Goal: Task Accomplishment & Management: Use online tool/utility

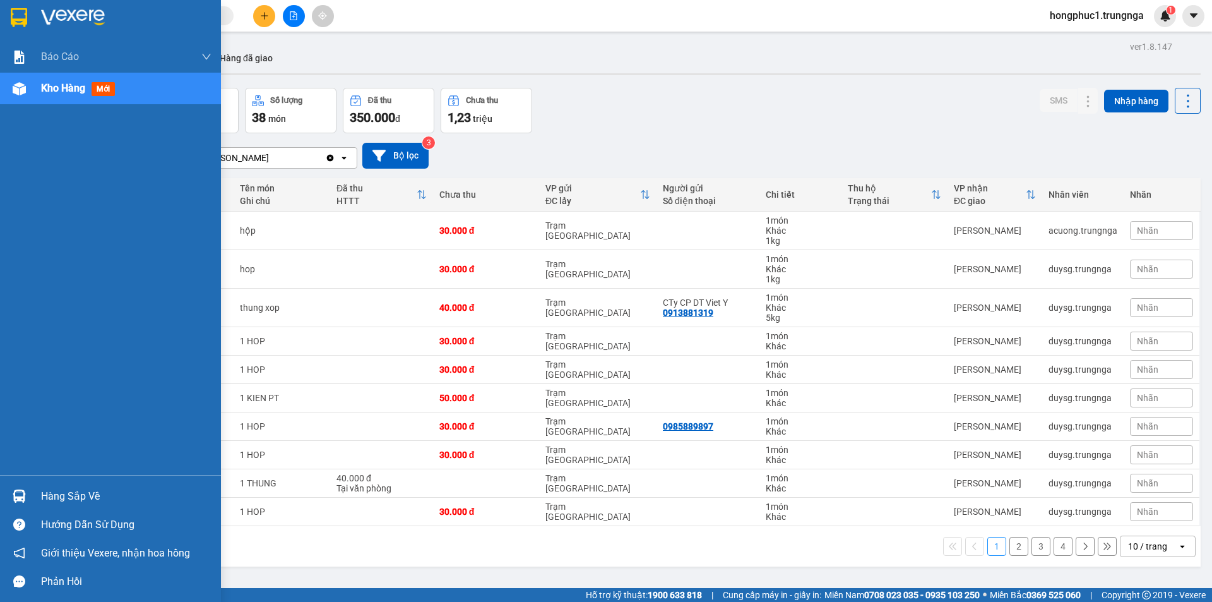
click at [76, 491] on div "Hàng sắp về" at bounding box center [126, 496] width 170 height 19
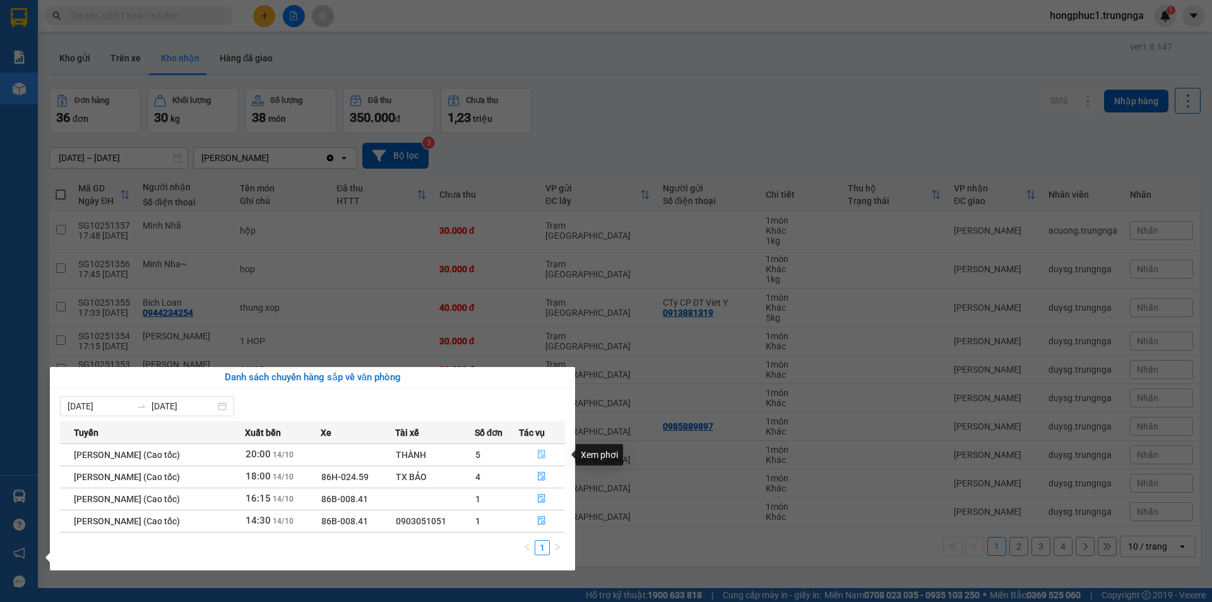
click at [544, 454] on icon "file-done" at bounding box center [541, 454] width 9 height 9
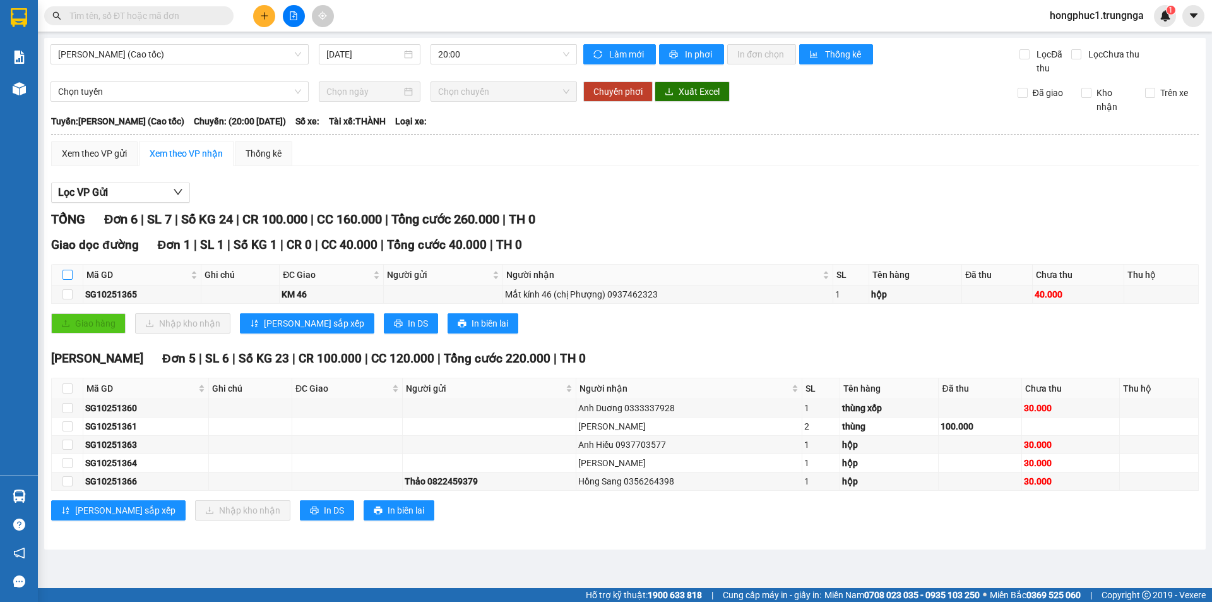
click at [71, 273] on input "checkbox" at bounding box center [68, 275] width 10 height 10
checkbox input "true"
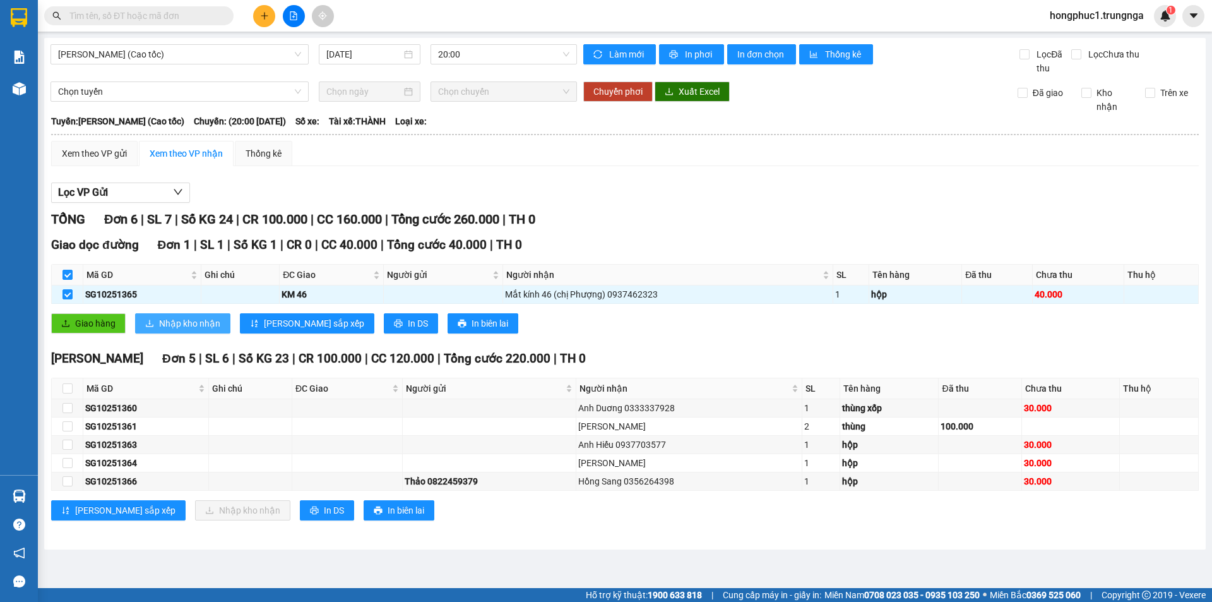
click at [200, 327] on span "Nhập kho nhận" at bounding box center [189, 323] width 61 height 14
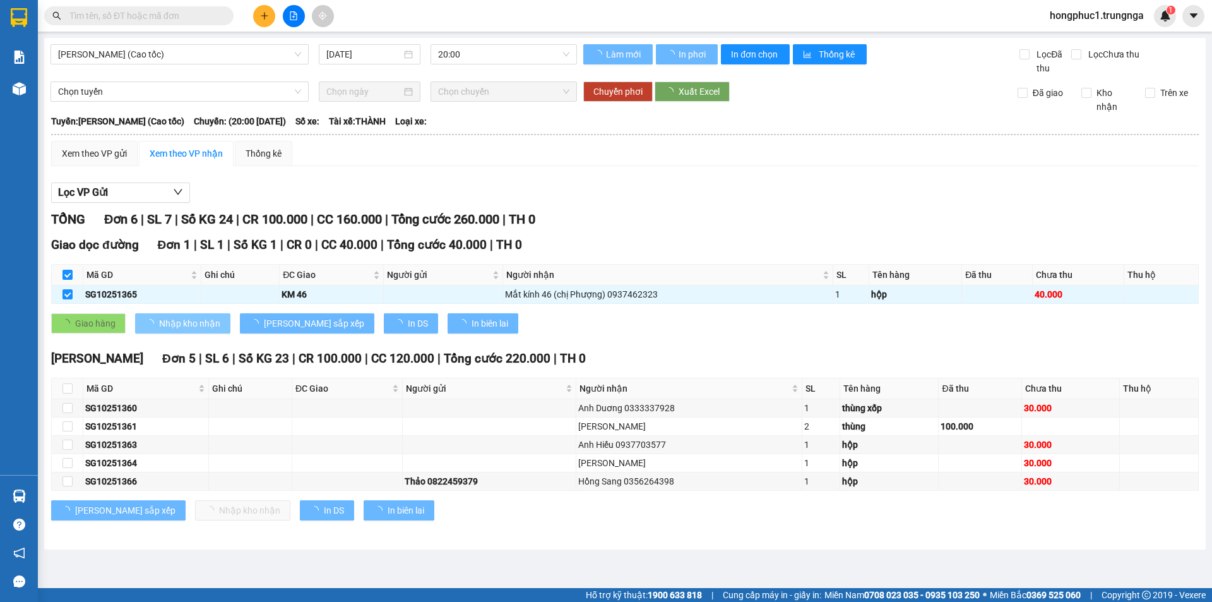
checkbox input "false"
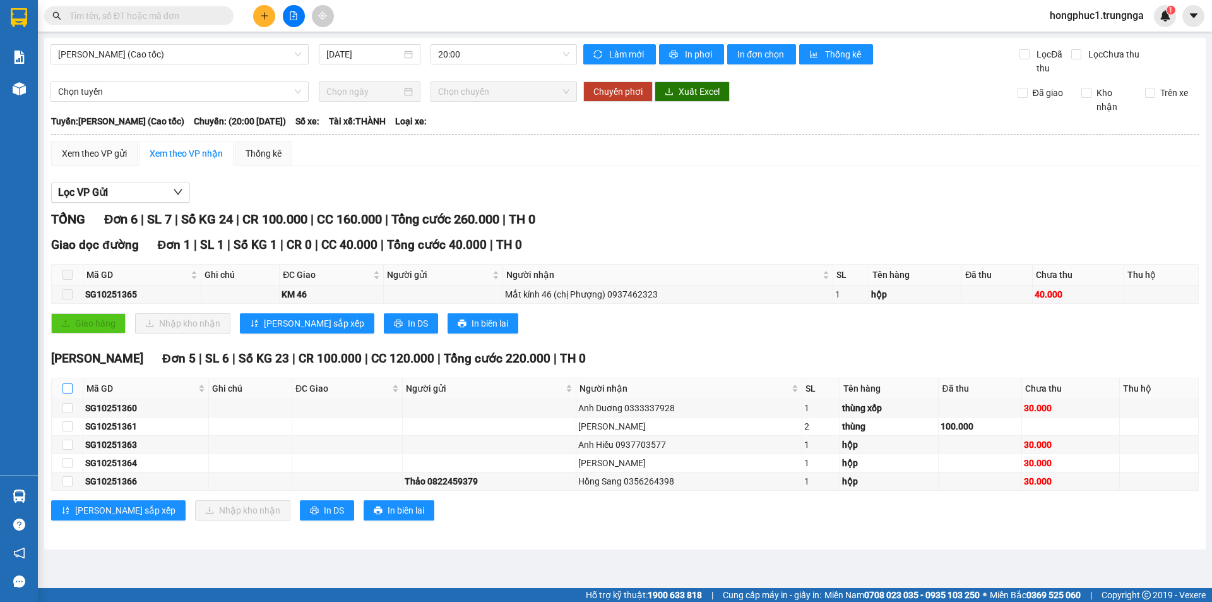
click at [68, 390] on input "checkbox" at bounding box center [68, 388] width 10 height 10
checkbox input "true"
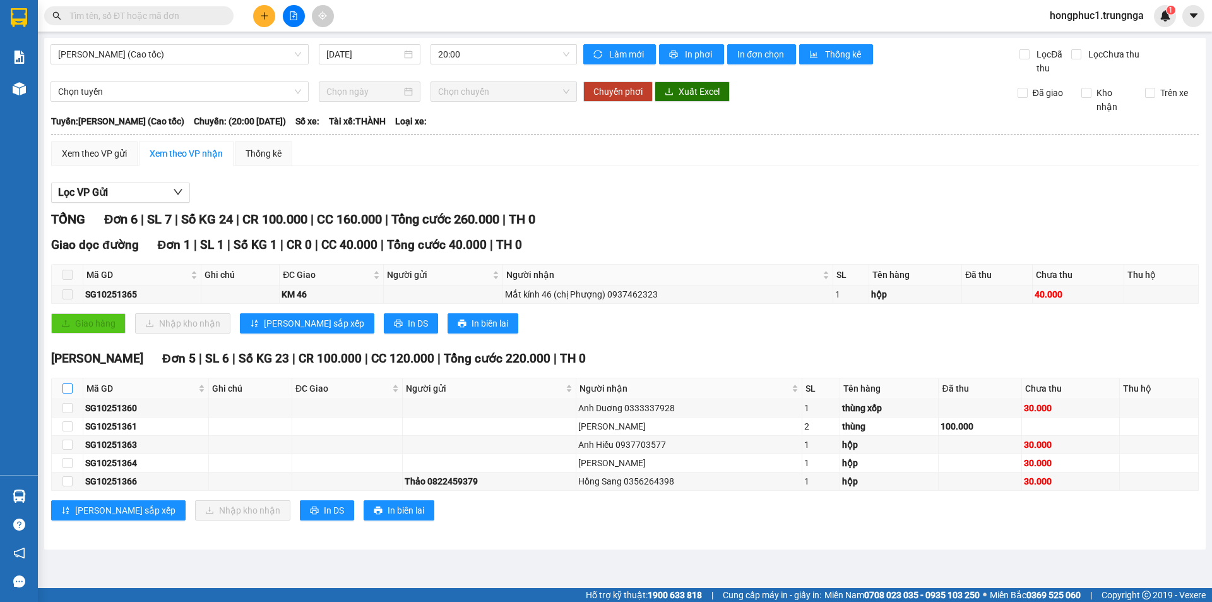
checkbox input "true"
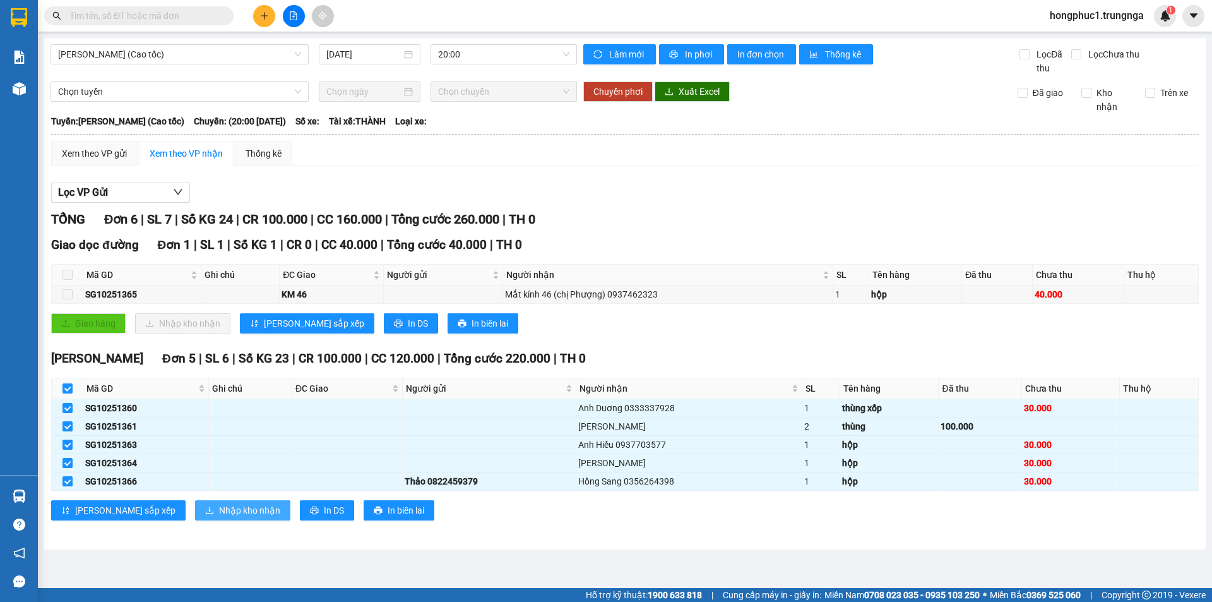
click at [219, 513] on span "Nhập kho nhận" at bounding box center [249, 510] width 61 height 14
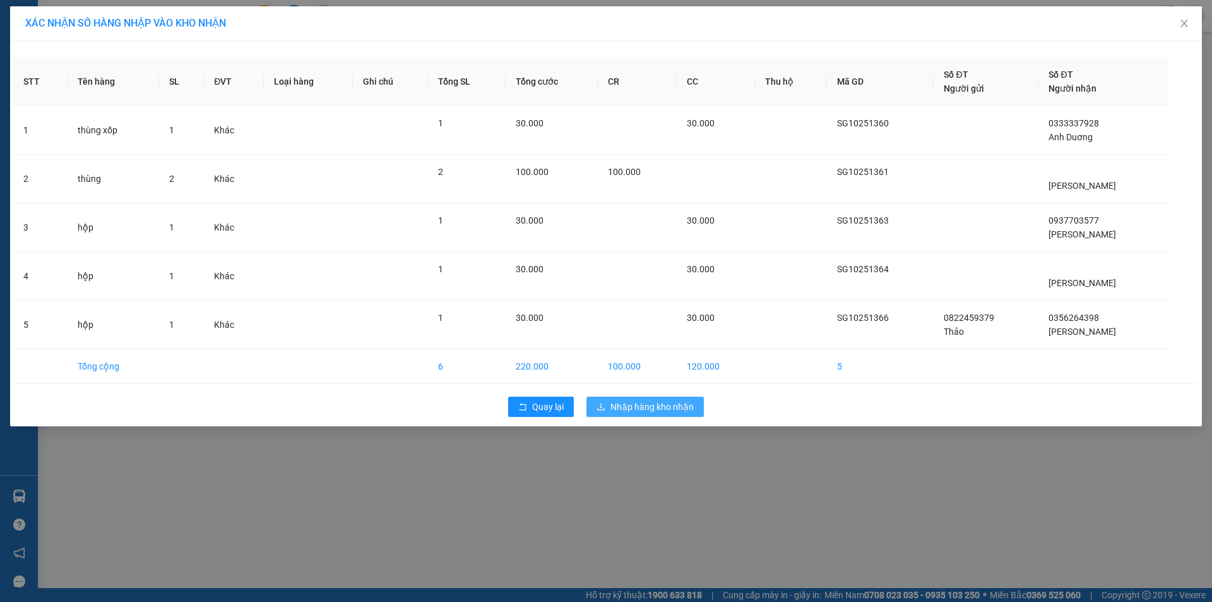
click at [657, 405] on span "Nhập hàng kho nhận" at bounding box center [652, 407] width 83 height 14
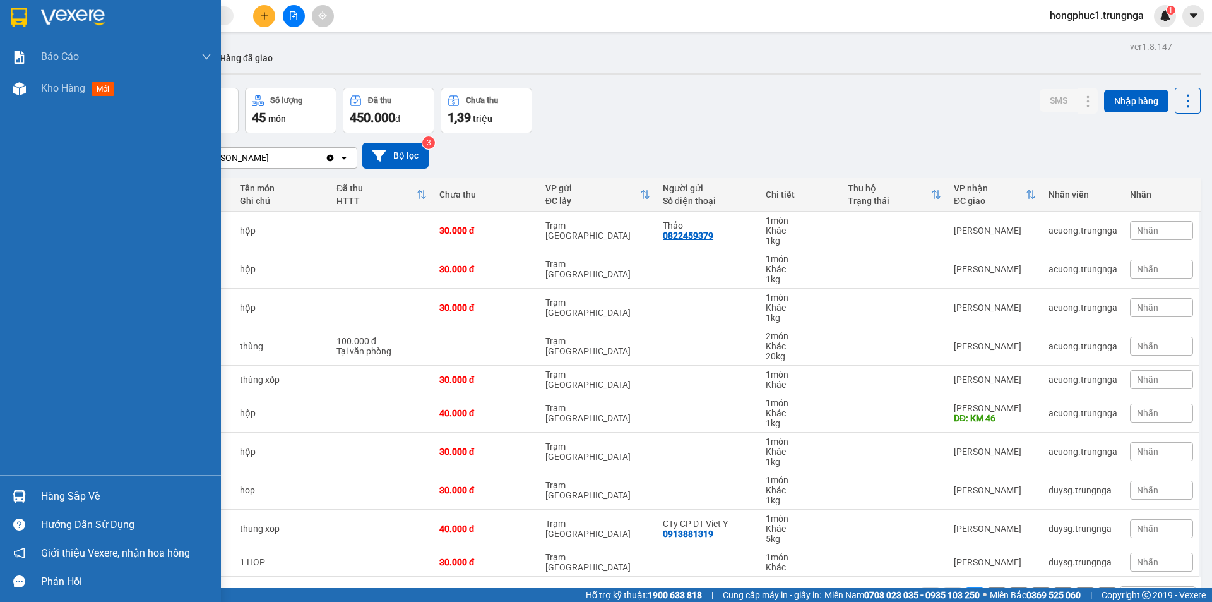
click at [61, 494] on div "Hàng sắp về" at bounding box center [126, 496] width 170 height 19
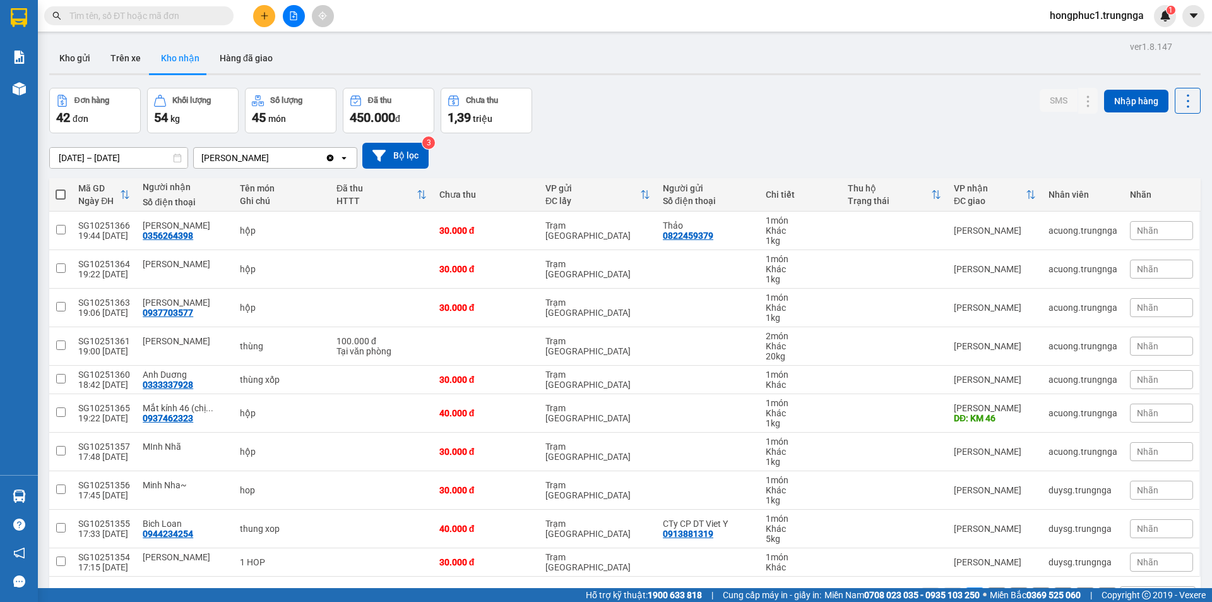
click at [581, 166] on section "Kết quả tìm kiếm ( 0 ) Bộ lọc No Data hongphuc1.trungnga 1 Báo cáo Báo cáo dòng…" at bounding box center [606, 301] width 1212 height 602
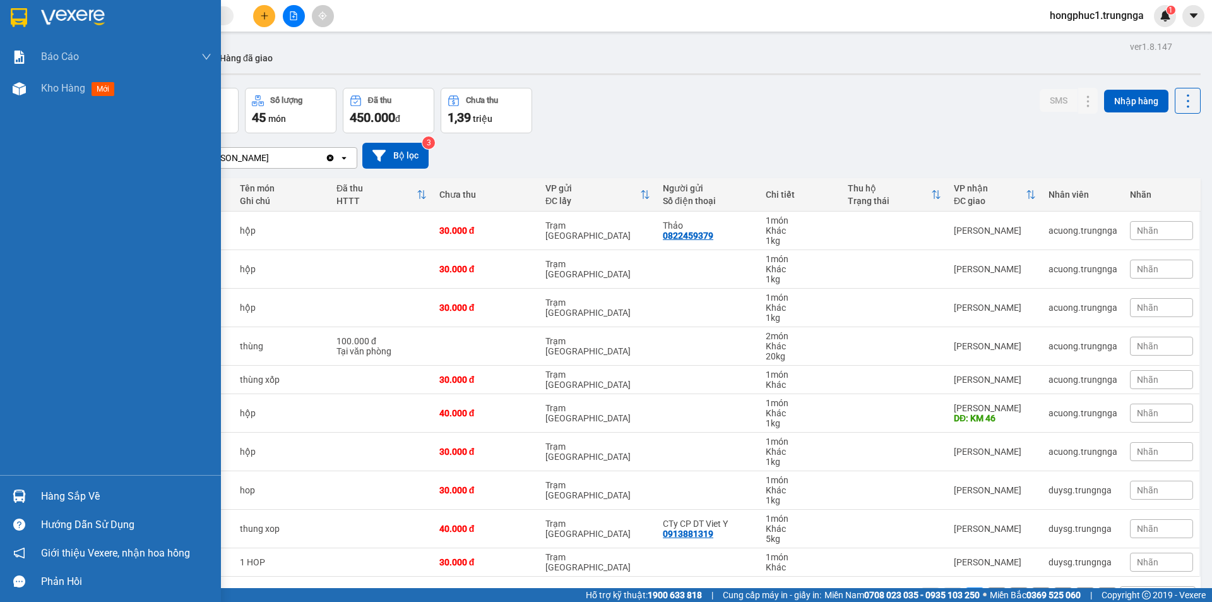
click at [65, 491] on div "Hàng sắp về" at bounding box center [126, 496] width 170 height 19
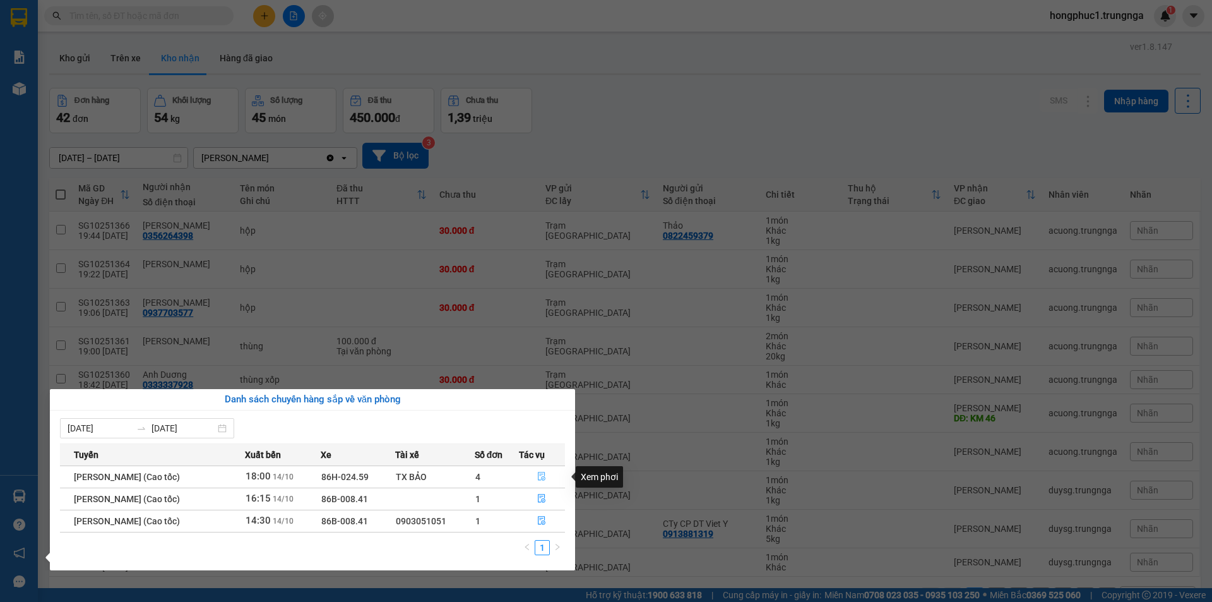
click at [546, 474] on icon "file-done" at bounding box center [541, 476] width 9 height 9
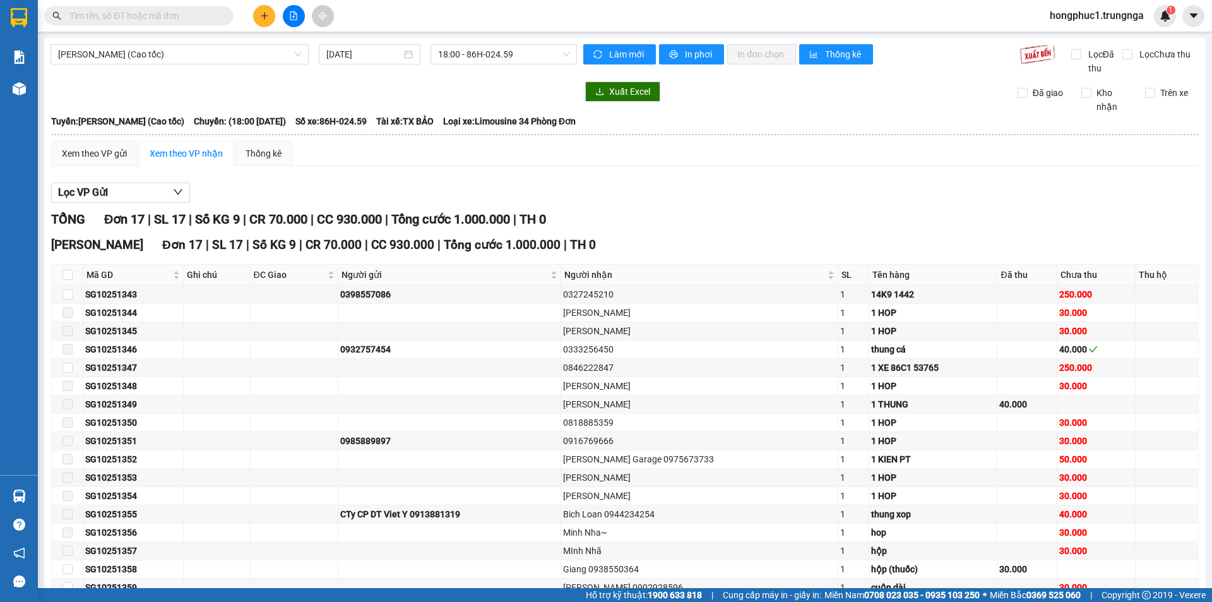
scroll to position [74, 0]
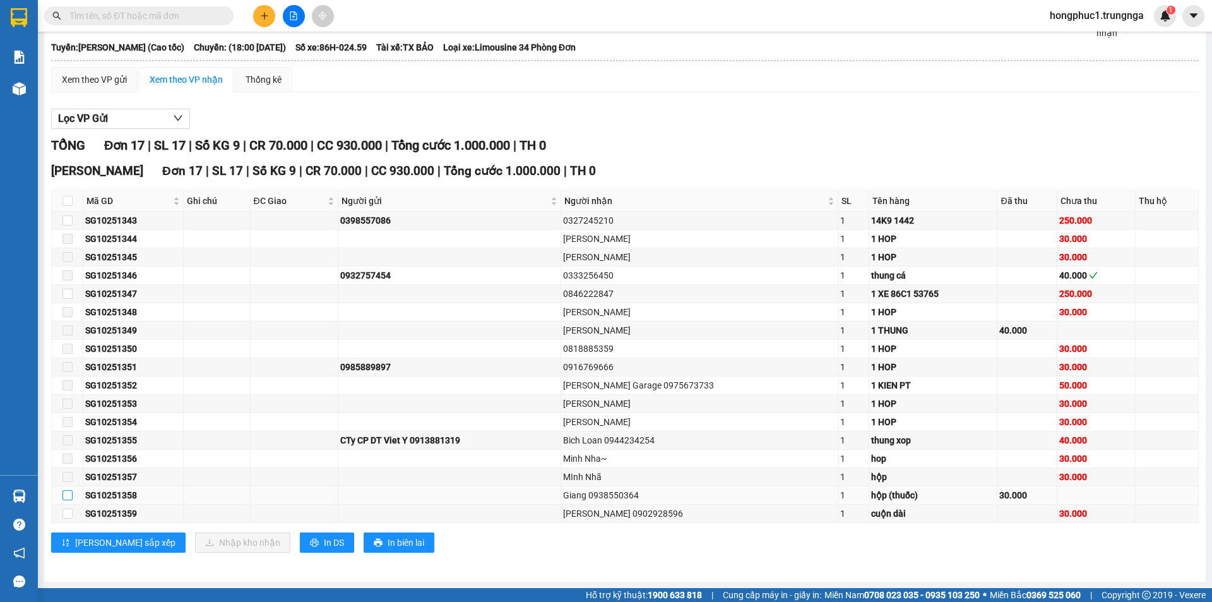
click at [69, 495] on input "checkbox" at bounding box center [68, 495] width 10 height 10
checkbox input "true"
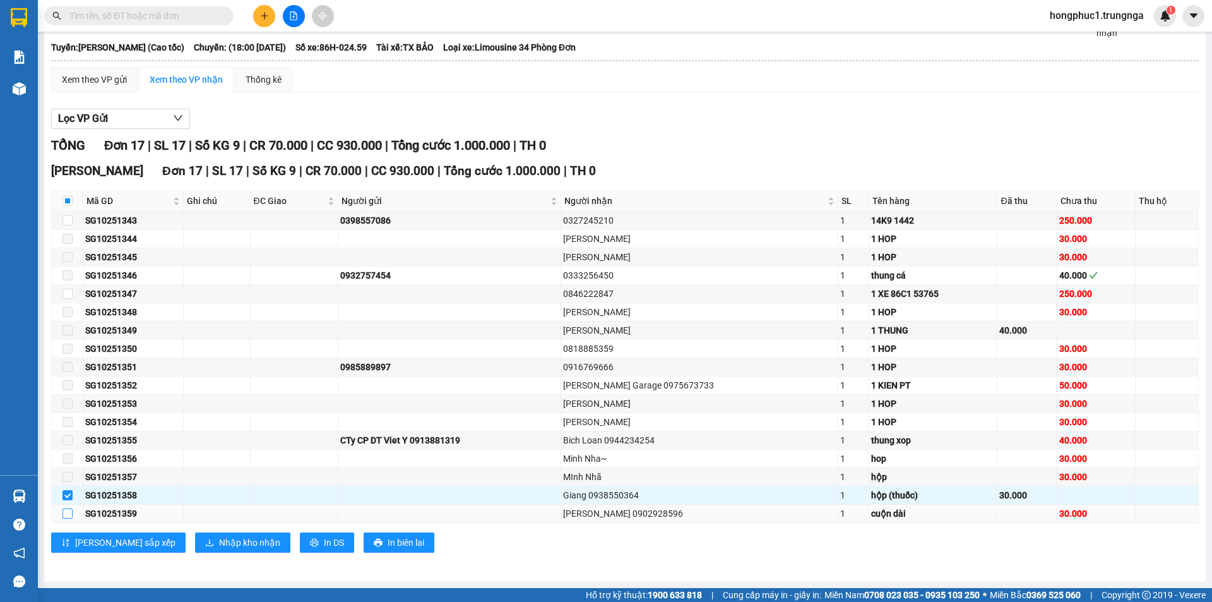
click at [68, 514] on input "checkbox" at bounding box center [68, 513] width 10 height 10
checkbox input "true"
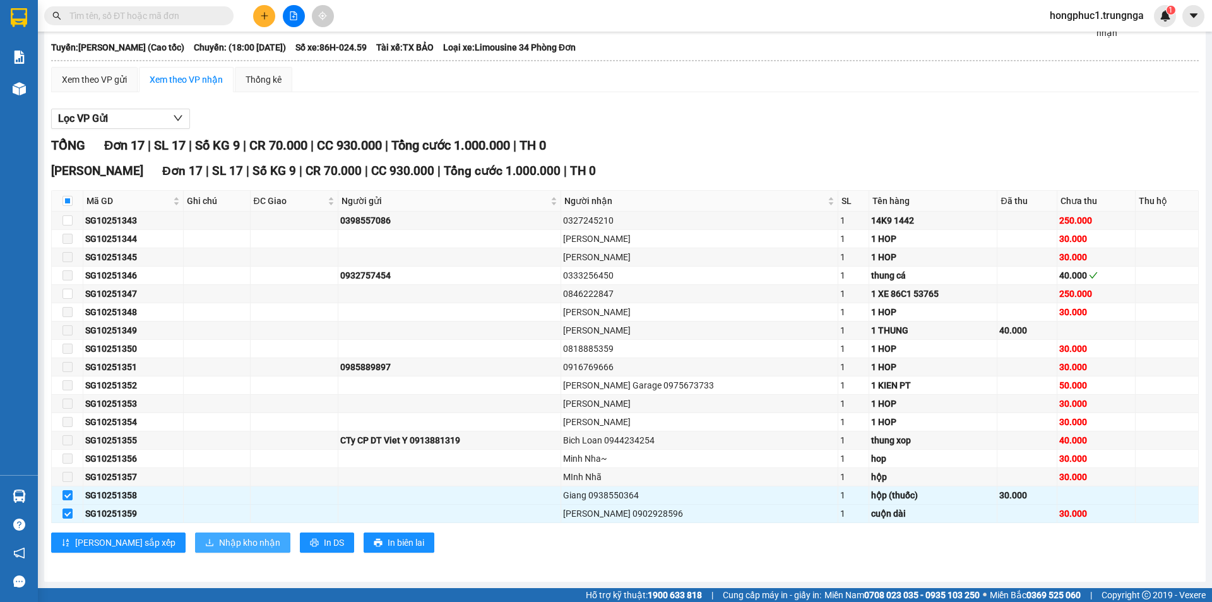
click at [219, 542] on span "Nhập kho nhận" at bounding box center [249, 542] width 61 height 14
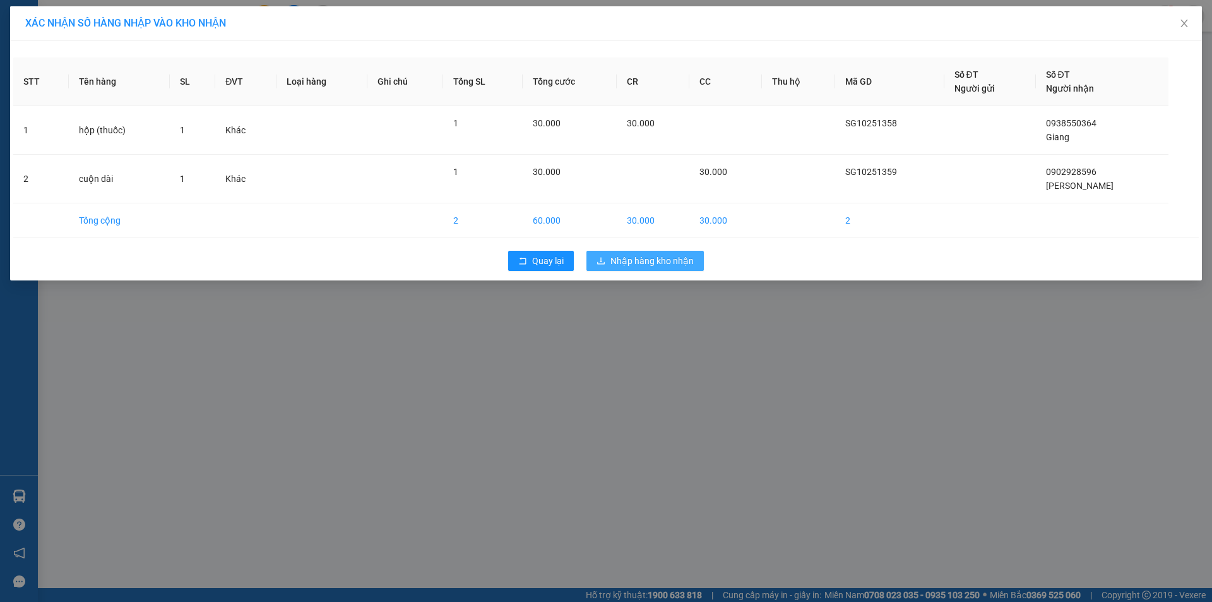
click at [645, 265] on span "Nhập hàng kho nhận" at bounding box center [652, 261] width 83 height 14
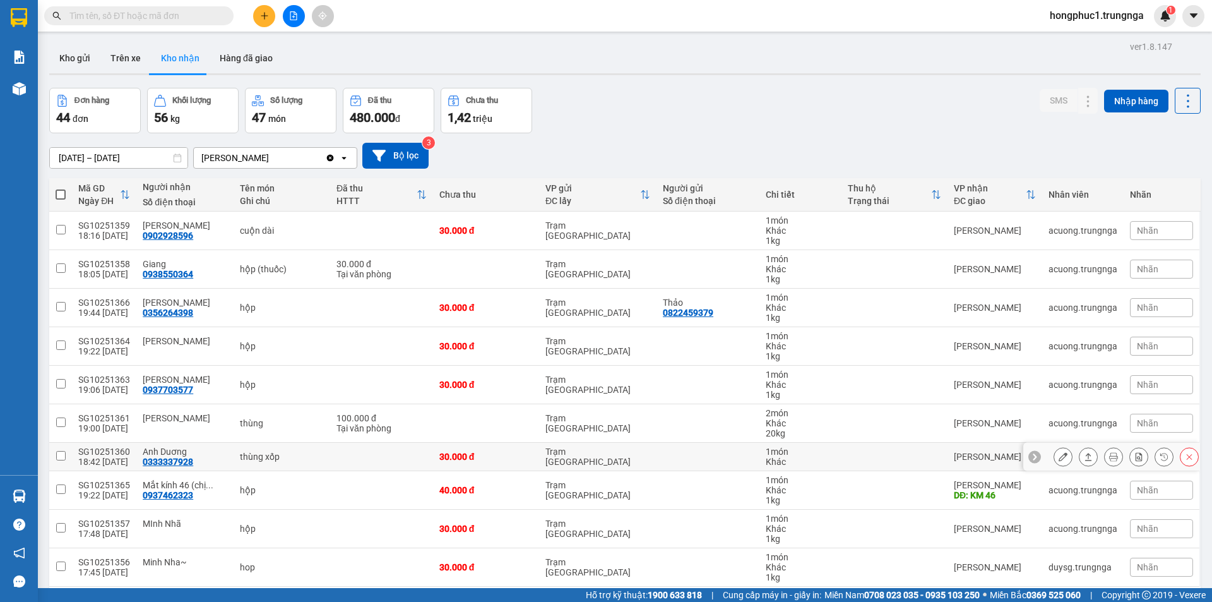
click at [164, 462] on div "0333337928" at bounding box center [168, 461] width 51 height 10
copy div "0333337928"
click at [169, 390] on div "0937703577" at bounding box center [168, 389] width 51 height 10
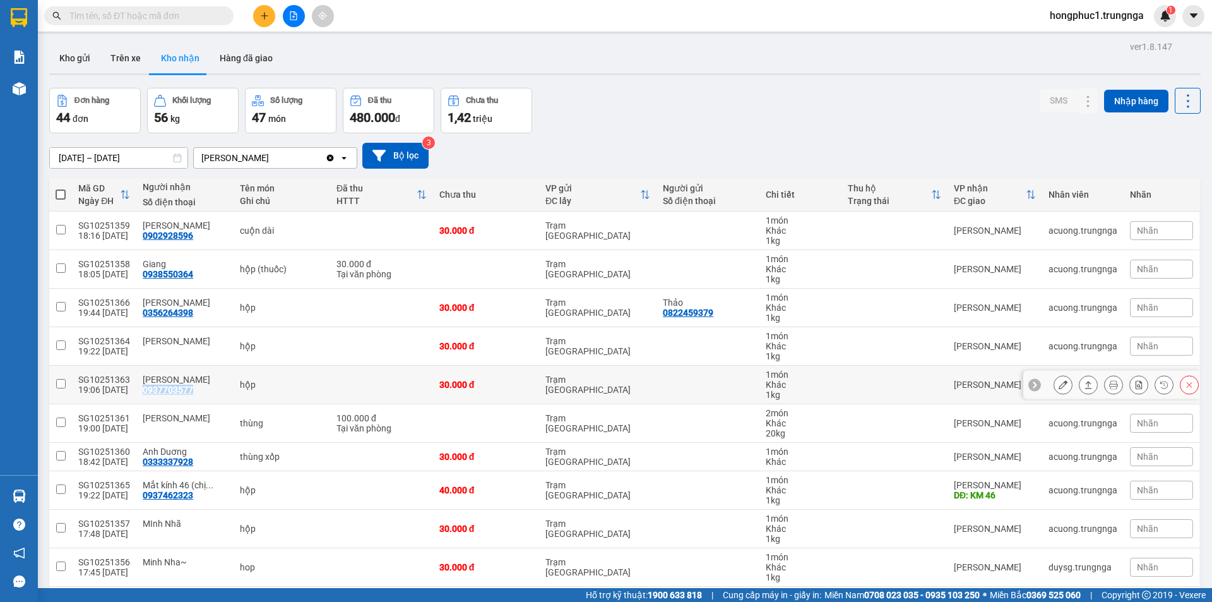
copy div "0937703577"
click at [174, 307] on div "0356264398" at bounding box center [168, 312] width 51 height 10
copy div "0356264398"
click at [174, 273] on div "0938550364" at bounding box center [168, 274] width 51 height 10
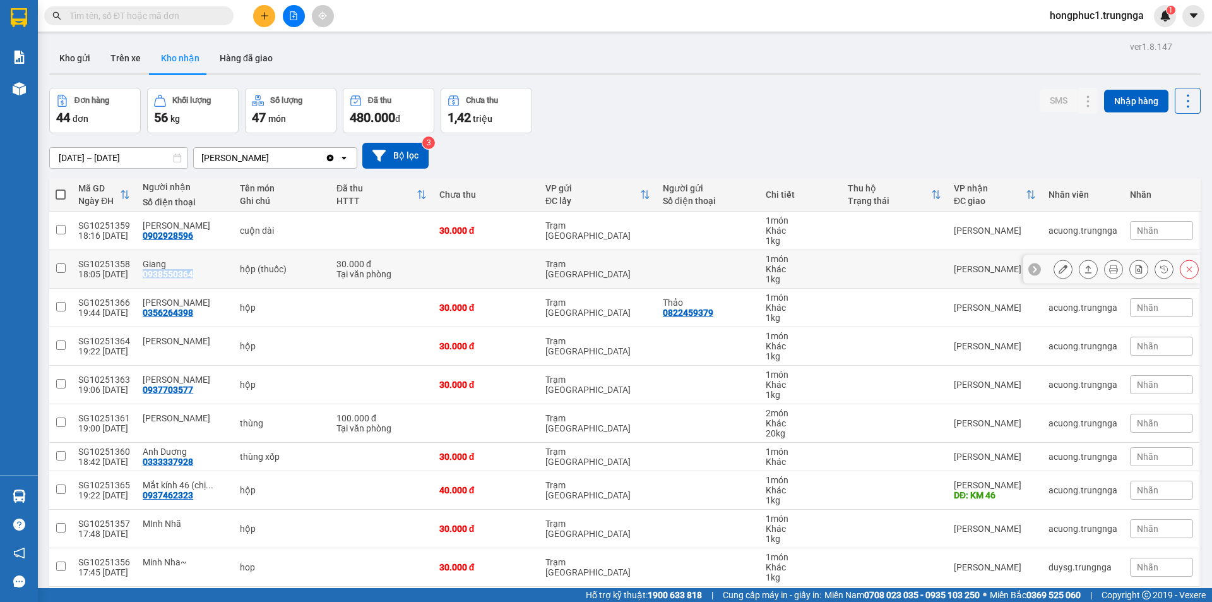
click at [174, 273] on div "0938550364" at bounding box center [168, 274] width 51 height 10
copy div "0938550364"
click at [183, 237] on div "0902928596" at bounding box center [168, 235] width 51 height 10
copy div "0902928596"
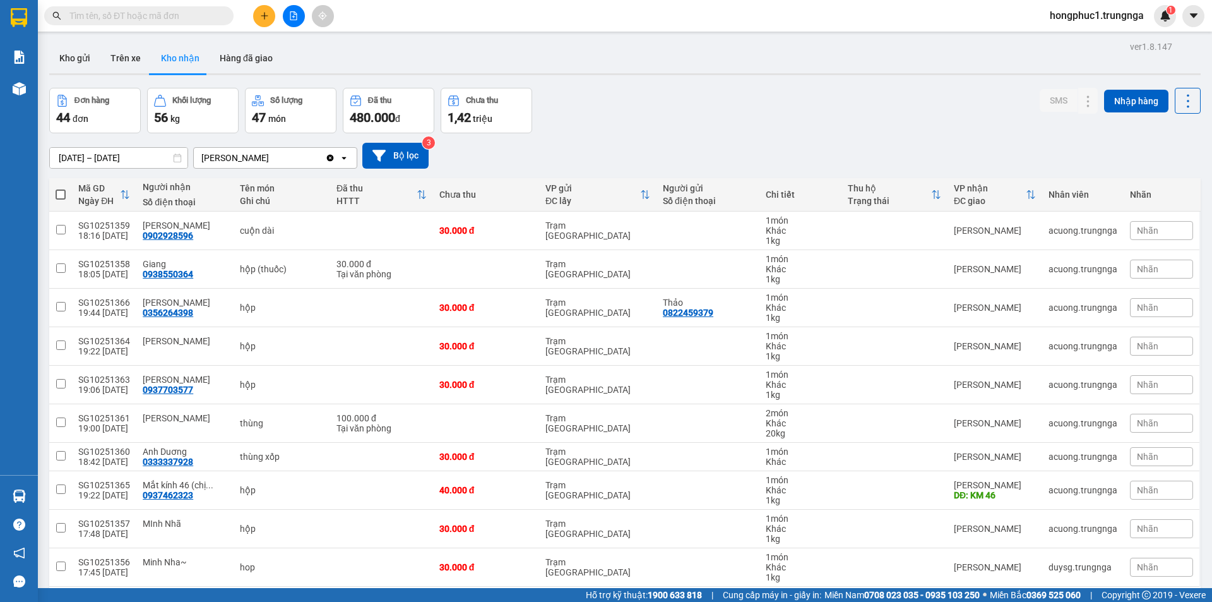
click at [683, 92] on div "Đơn hàng 44 đơn Khối lượng 56 kg Số lượng 47 món Đã thu 480.000 đ Chưa thu 1,42…" at bounding box center [625, 110] width 1152 height 45
